Goal: Task Accomplishment & Management: Use online tool/utility

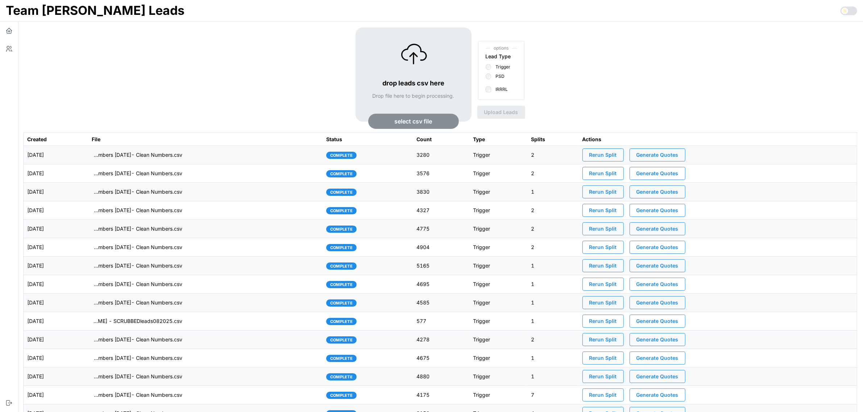
click at [88, 155] on td "[DATE]" at bounding box center [56, 155] width 64 height 18
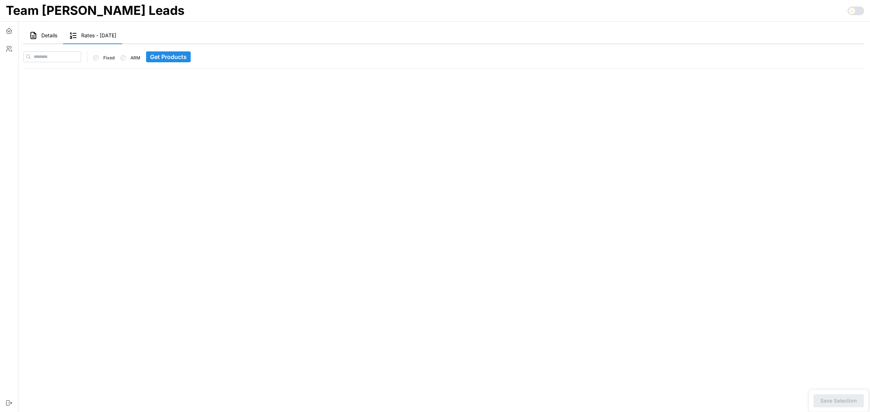
click at [47, 37] on span "Details" at bounding box center [49, 35] width 16 height 5
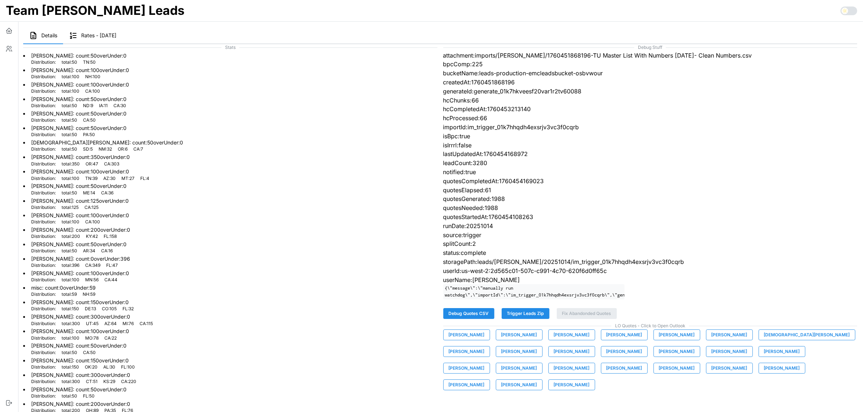
click at [535, 319] on span "Trigger Leads Zip" at bounding box center [525, 314] width 37 height 10
click at [11, 29] on icon "button" at bounding box center [8, 30] width 7 height 7
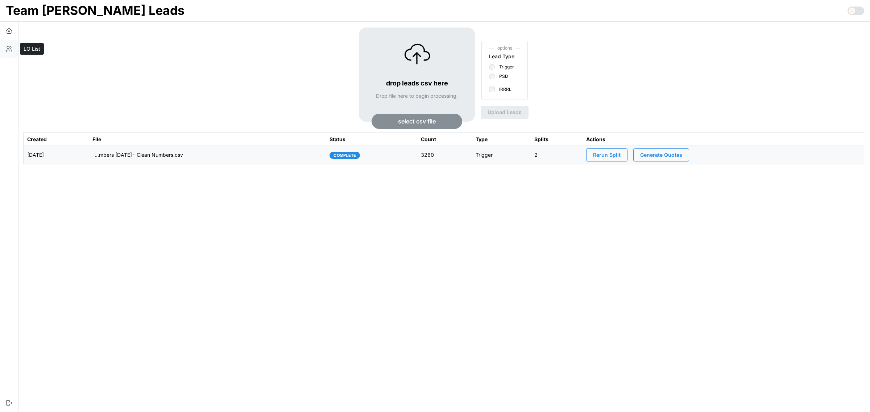
click at [11, 51] on icon "button" at bounding box center [8, 48] width 7 height 7
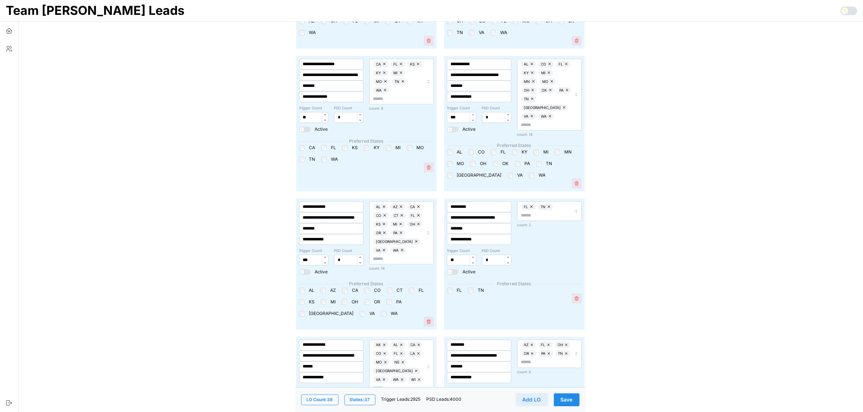
scroll to position [2102, 0]
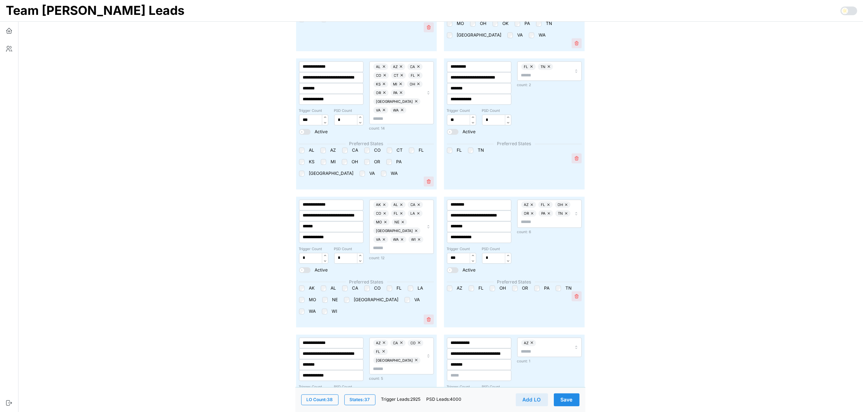
click at [459, 391] on input "***" at bounding box center [461, 396] width 29 height 11
type input "***"
click at [572, 394] on button "Save" at bounding box center [567, 399] width 26 height 13
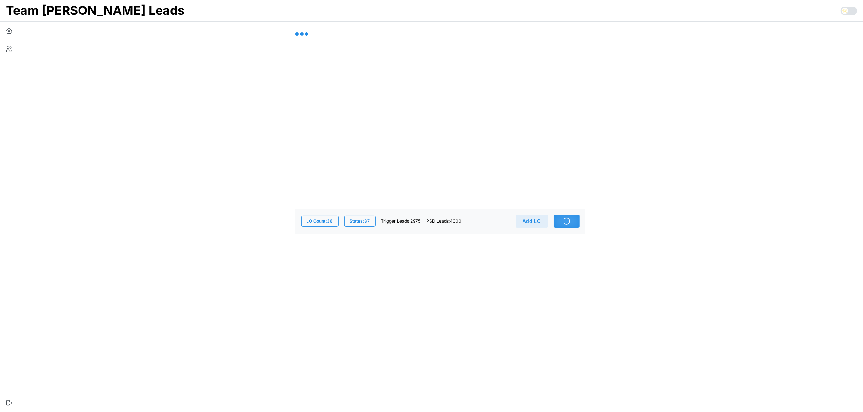
scroll to position [0, 0]
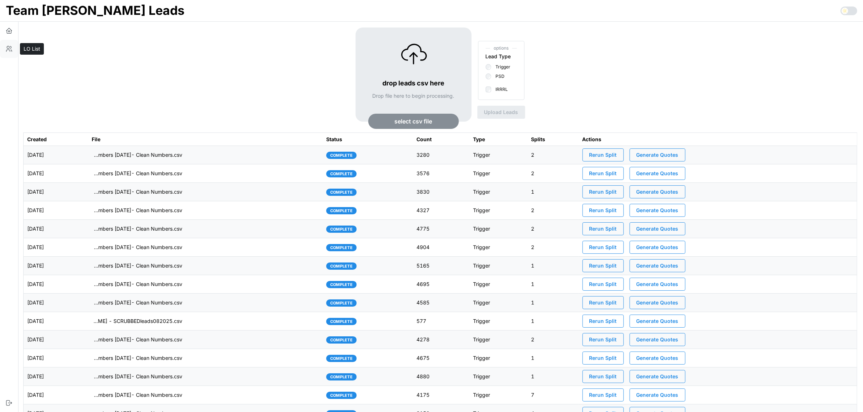
click at [11, 46] on icon "button" at bounding box center [10, 47] width 1 height 2
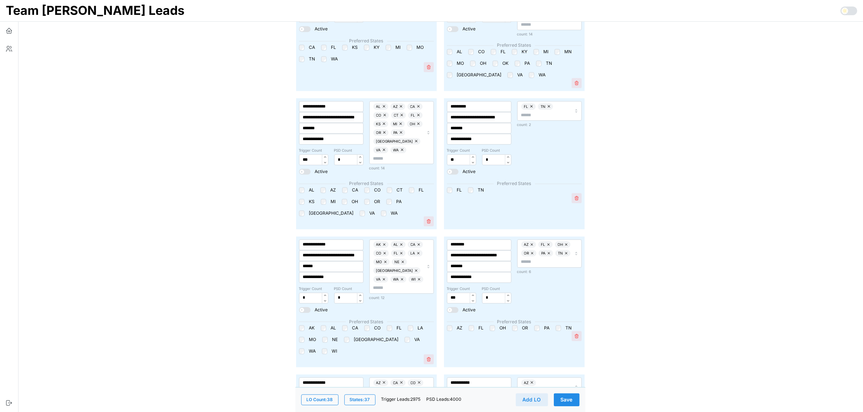
scroll to position [2102, 0]
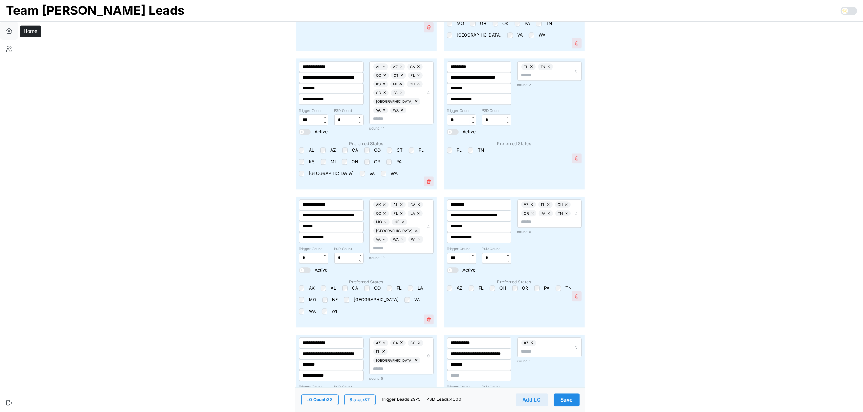
click at [11, 30] on icon "button" at bounding box center [9, 29] width 5 height 3
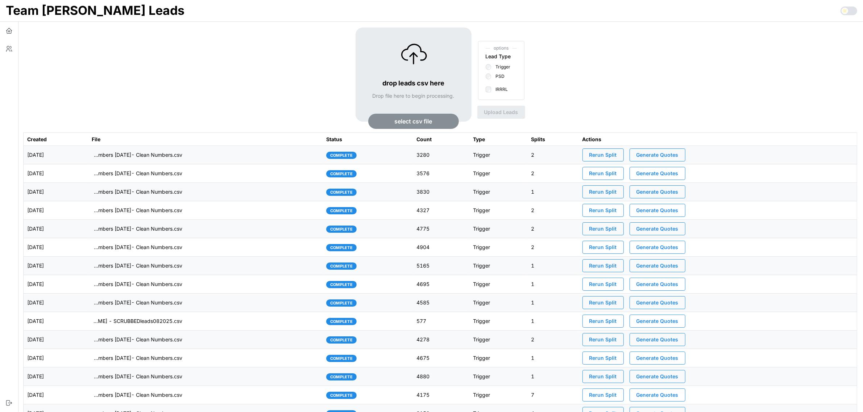
click at [401, 118] on span "select csv file" at bounding box center [414, 121] width 38 height 14
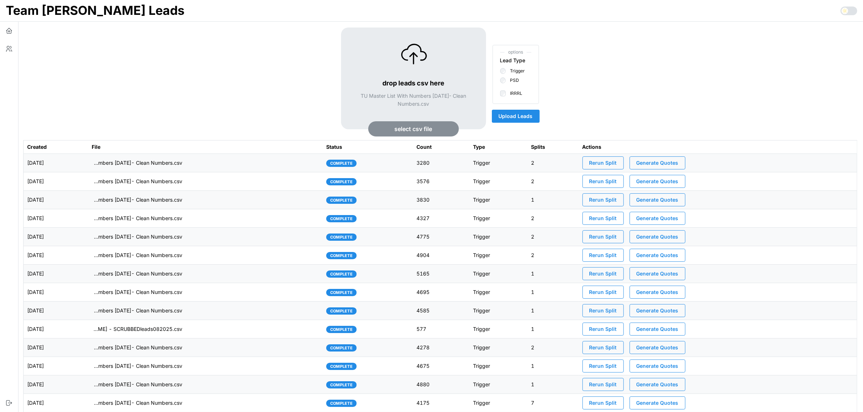
click at [525, 115] on span "Upload Leads" at bounding box center [516, 116] width 34 height 12
